Goal: Browse casually

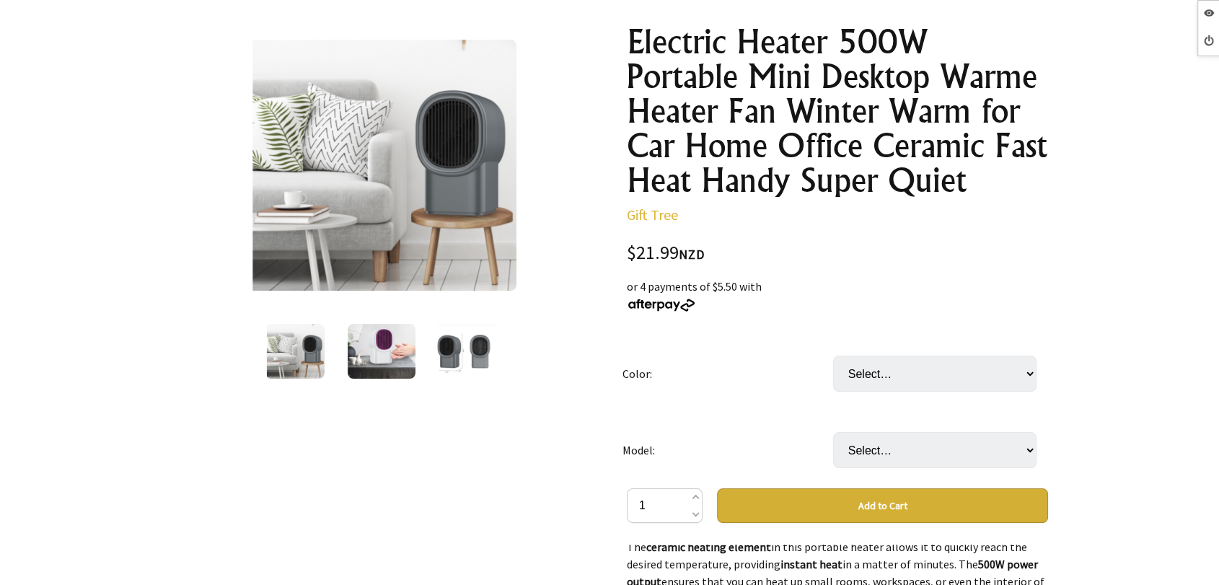
scroll to position [160, 0]
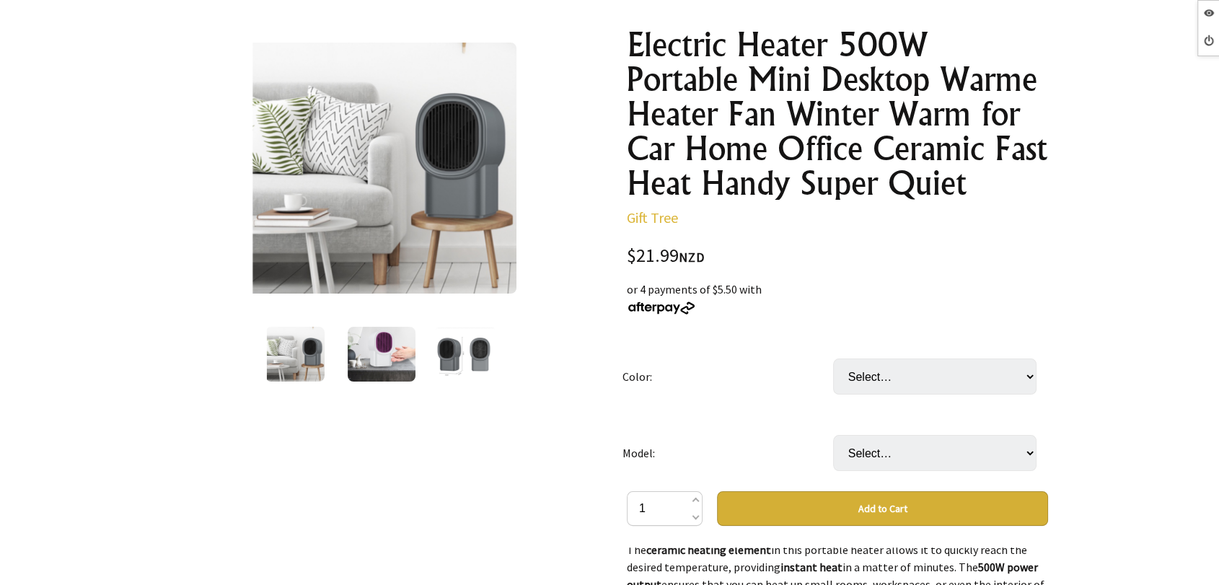
click at [462, 364] on img at bounding box center [468, 355] width 69 height 54
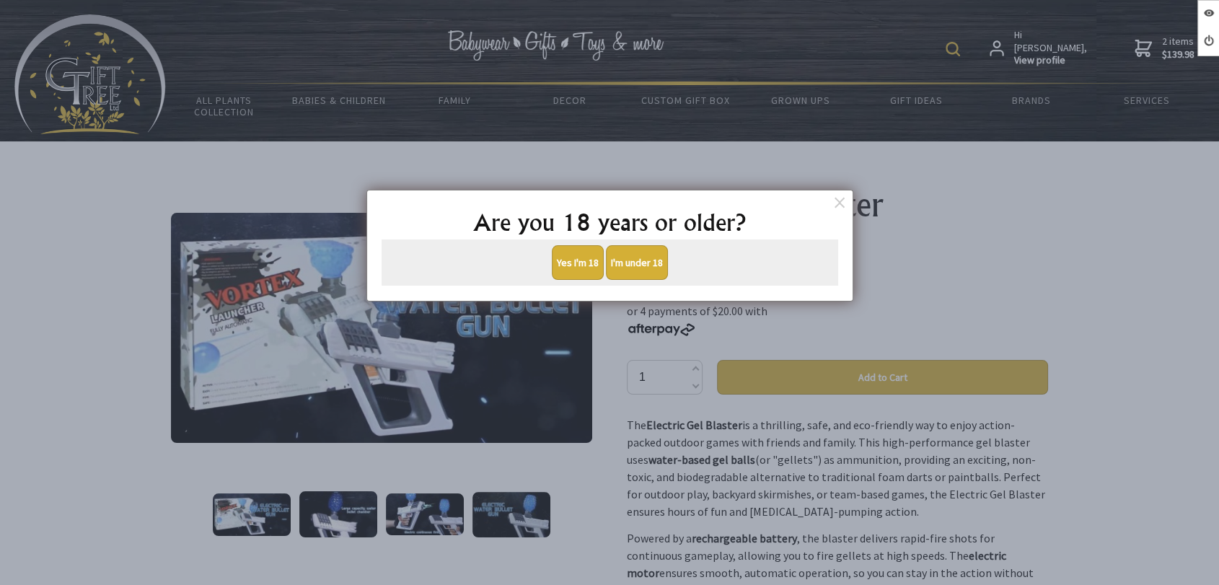
click at [584, 258] on button "Yes I'm 18" at bounding box center [578, 262] width 52 height 35
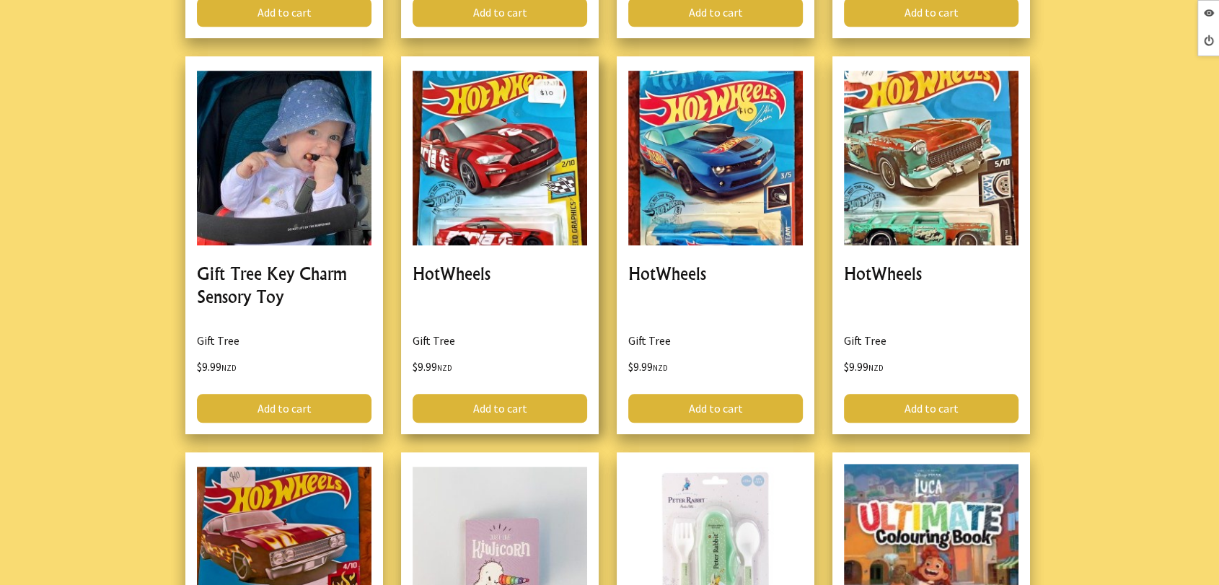
scroll to position [1282, 0]
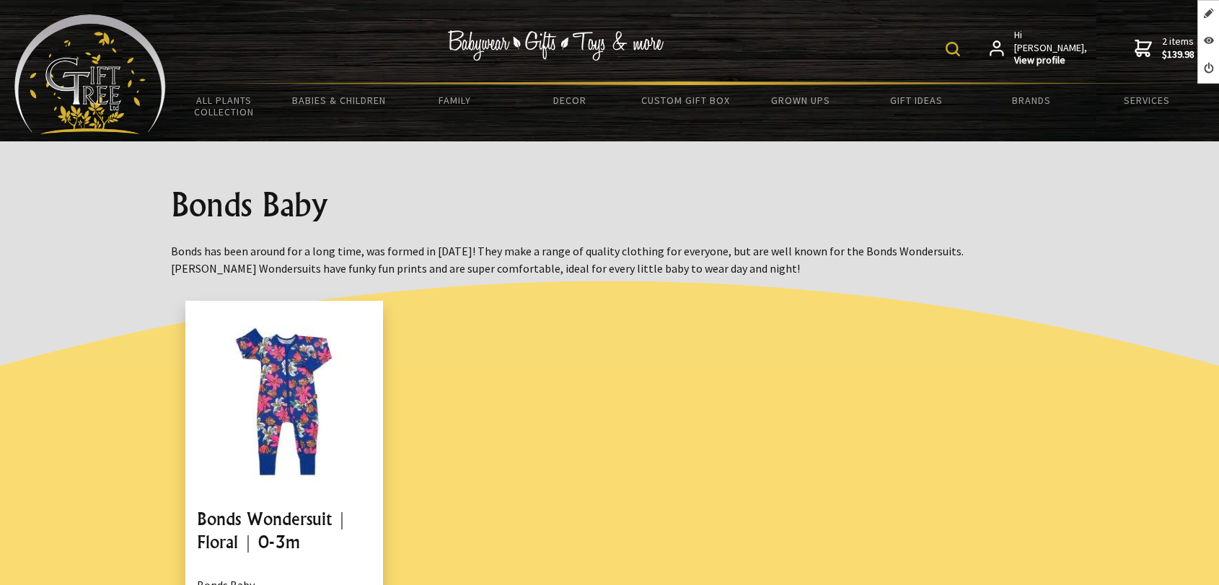
scroll to position [240, 0]
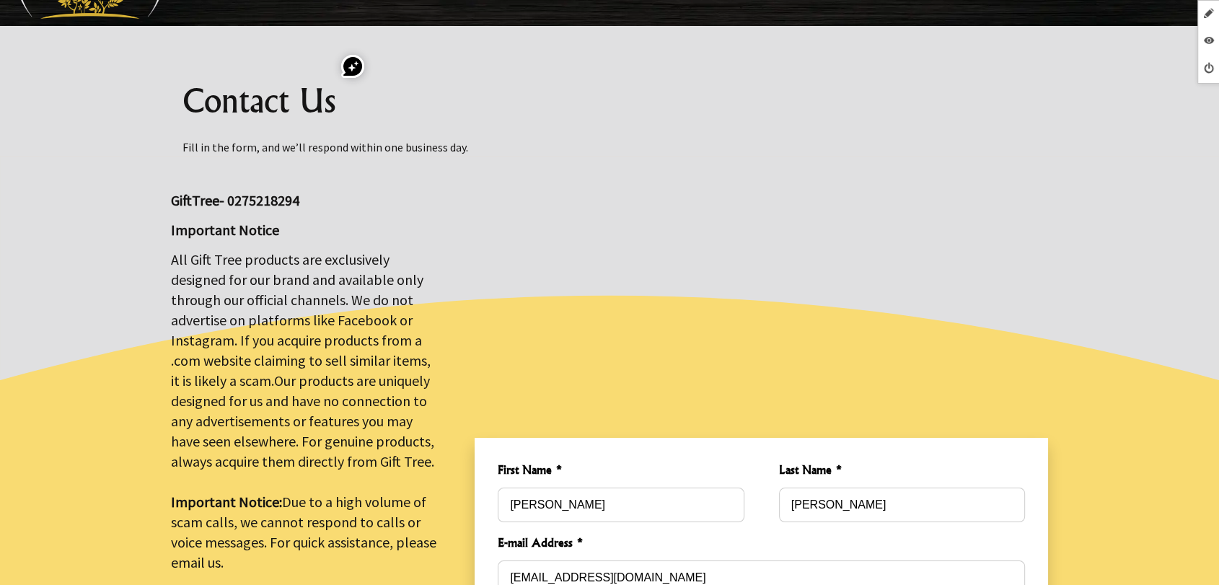
scroll to position [160, 0]
